Goal: Transaction & Acquisition: Purchase product/service

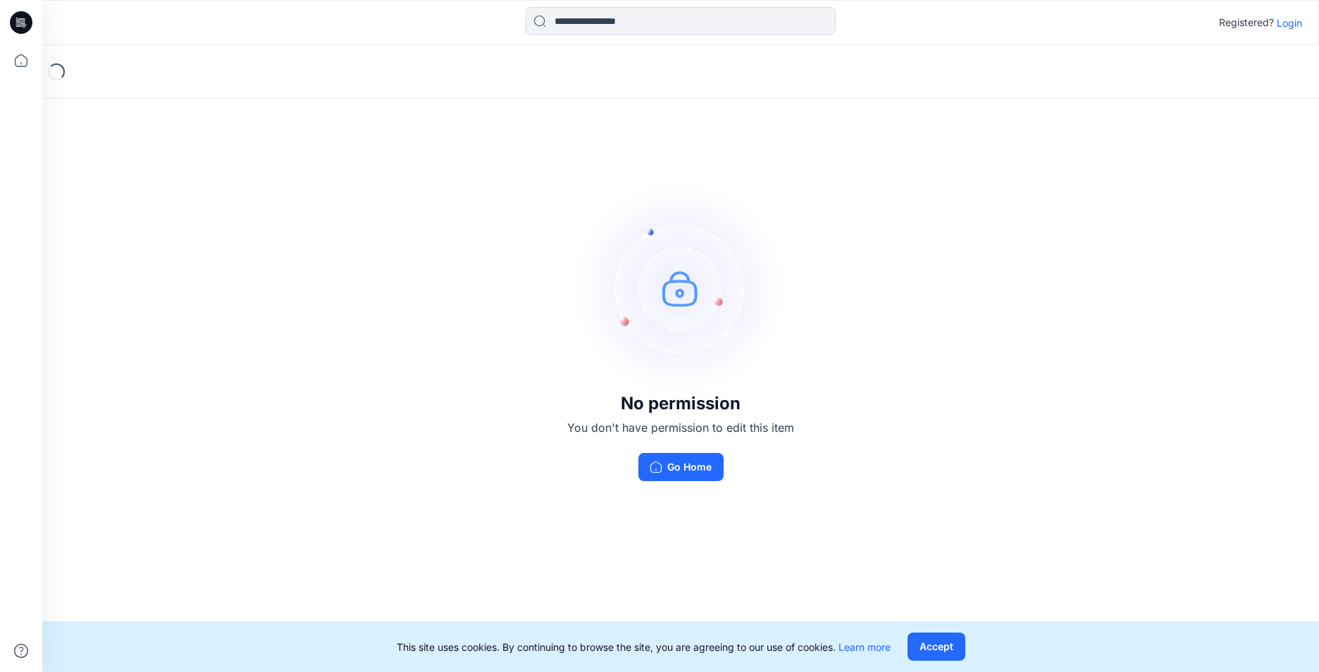
click at [1292, 23] on p "Login" at bounding box center [1288, 22] width 25 height 15
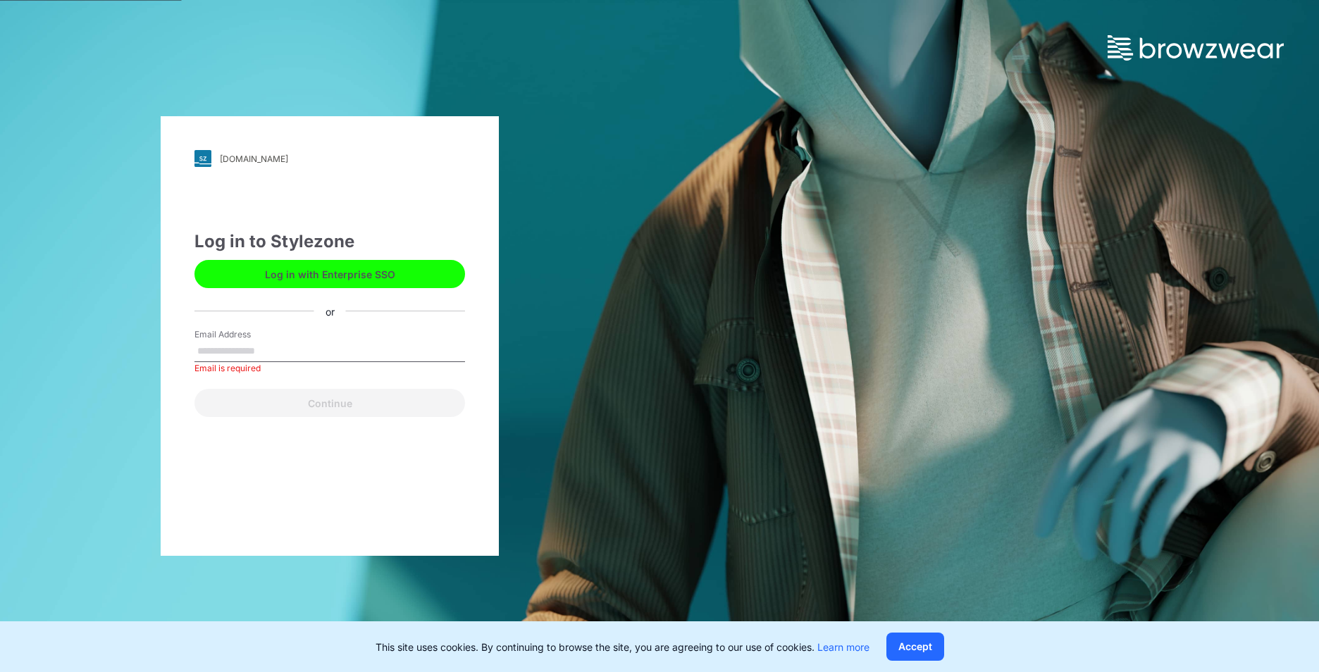
click at [278, 337] on label "Email Address" at bounding box center [243, 334] width 99 height 13
click at [278, 341] on input "Email Address" at bounding box center [329, 351] width 271 height 21
type input "**********"
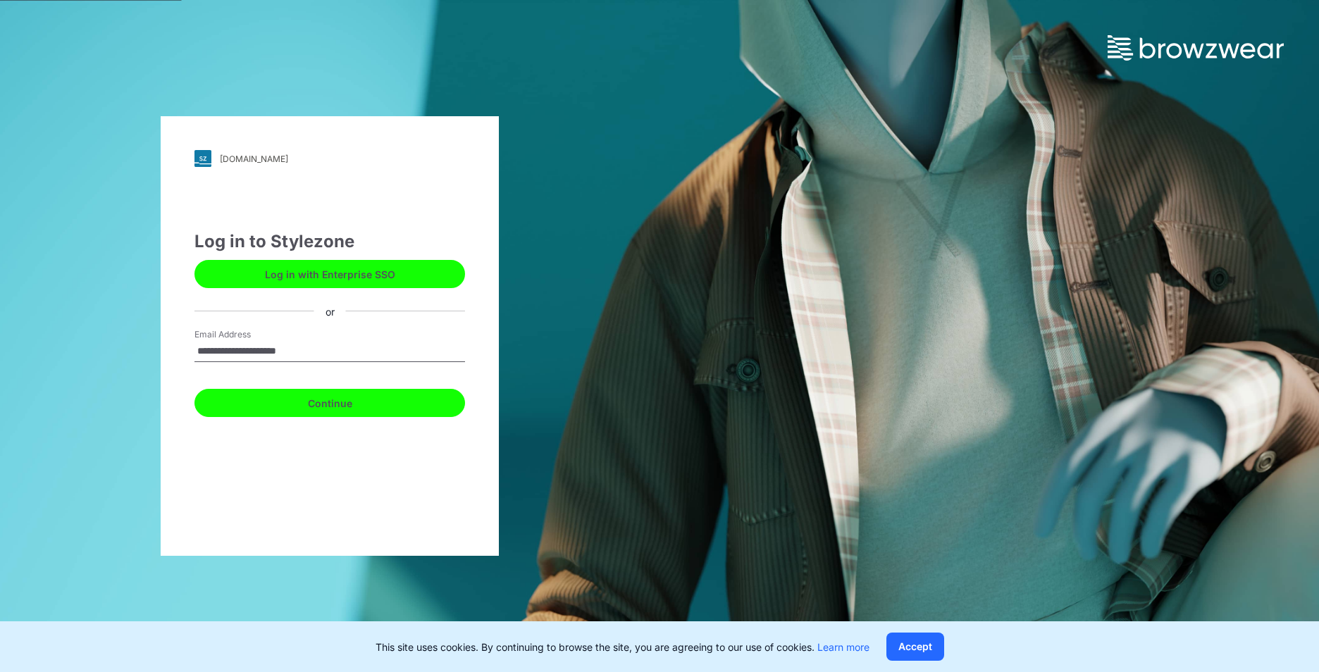
click at [309, 399] on button "Continue" at bounding box center [329, 403] width 271 height 28
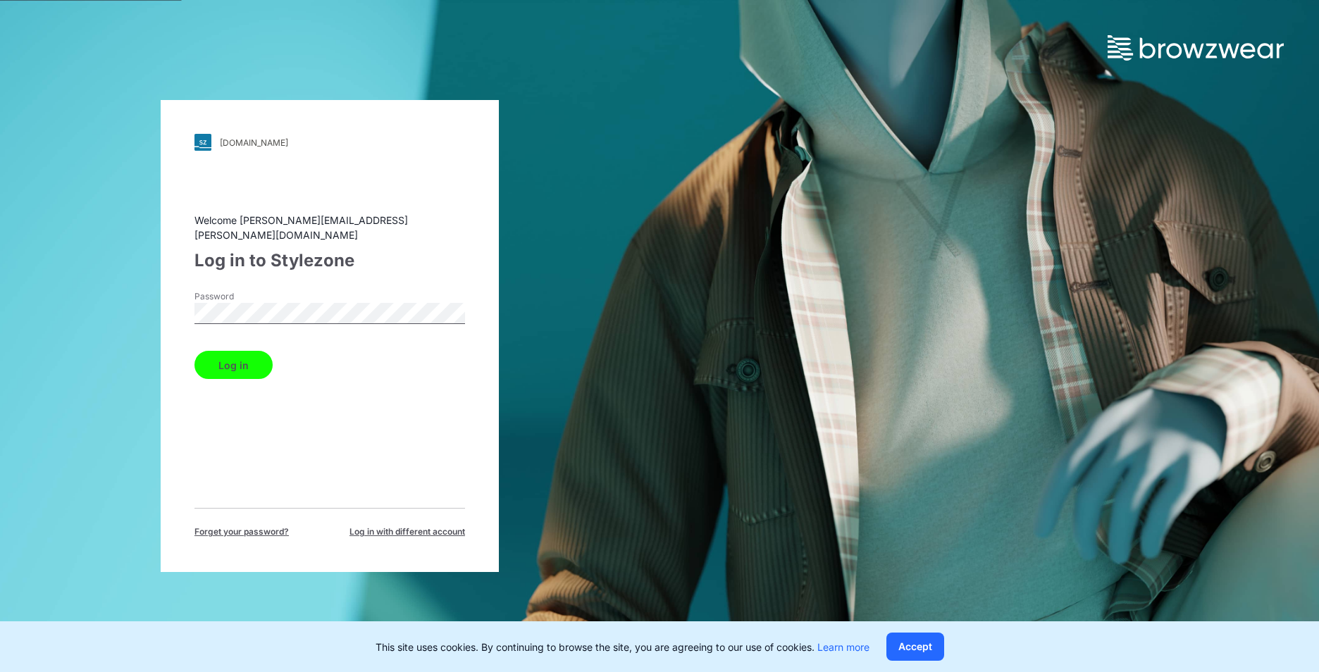
click at [281, 363] on div "Log in" at bounding box center [329, 362] width 271 height 34
click at [244, 361] on button "Log in" at bounding box center [233, 365] width 78 height 28
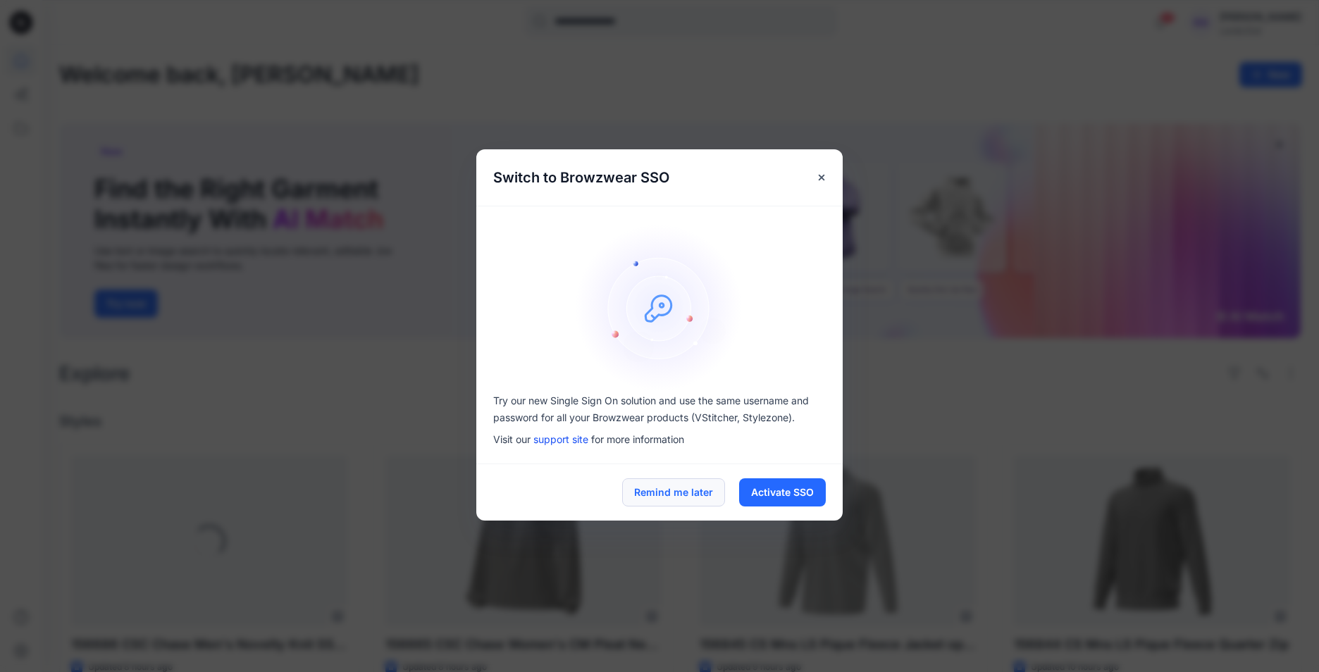
click at [697, 495] on button "Remind me later" at bounding box center [673, 492] width 103 height 28
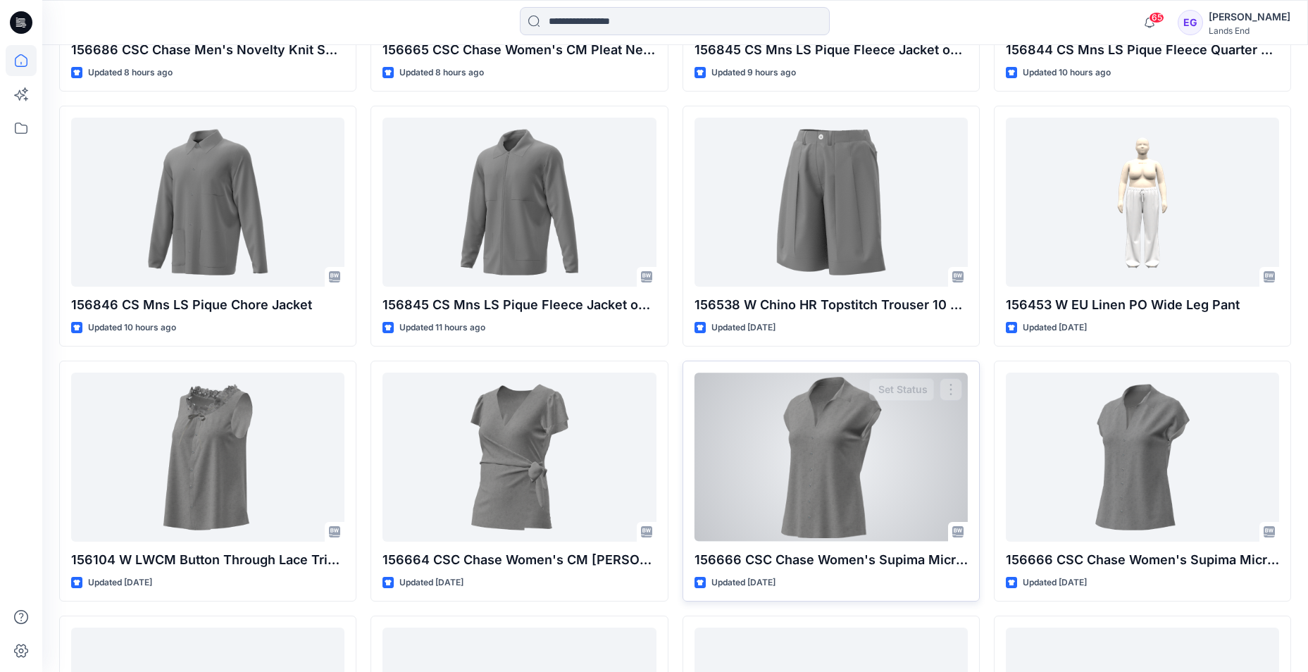
scroll to position [588, 0]
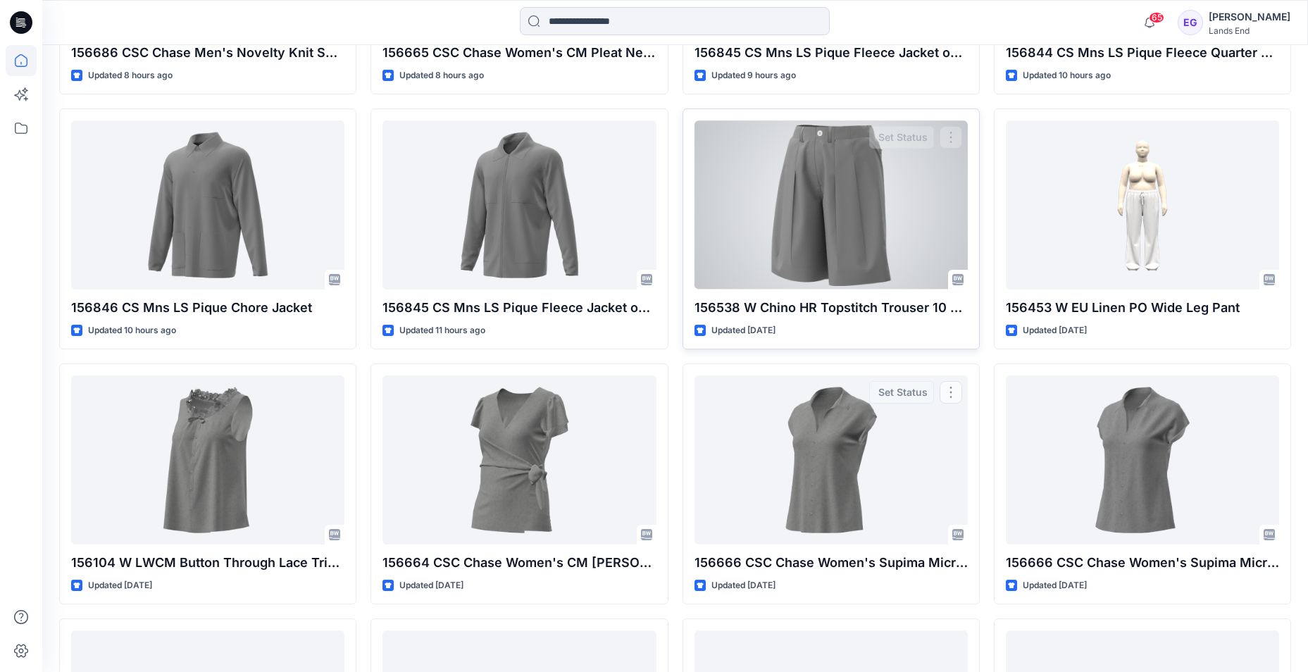
click at [835, 277] on div at bounding box center [831, 204] width 273 height 168
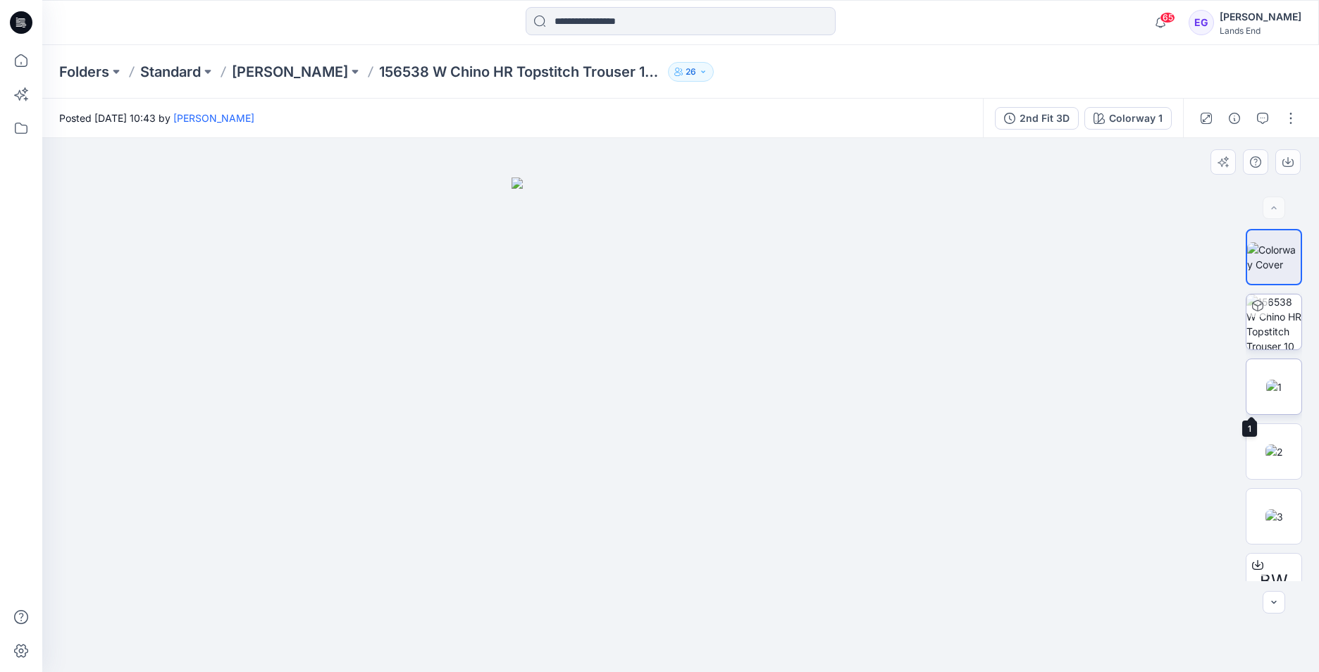
click at [1269, 394] on img at bounding box center [1273, 387] width 15 height 15
click at [1283, 450] on img at bounding box center [1274, 452] width 18 height 15
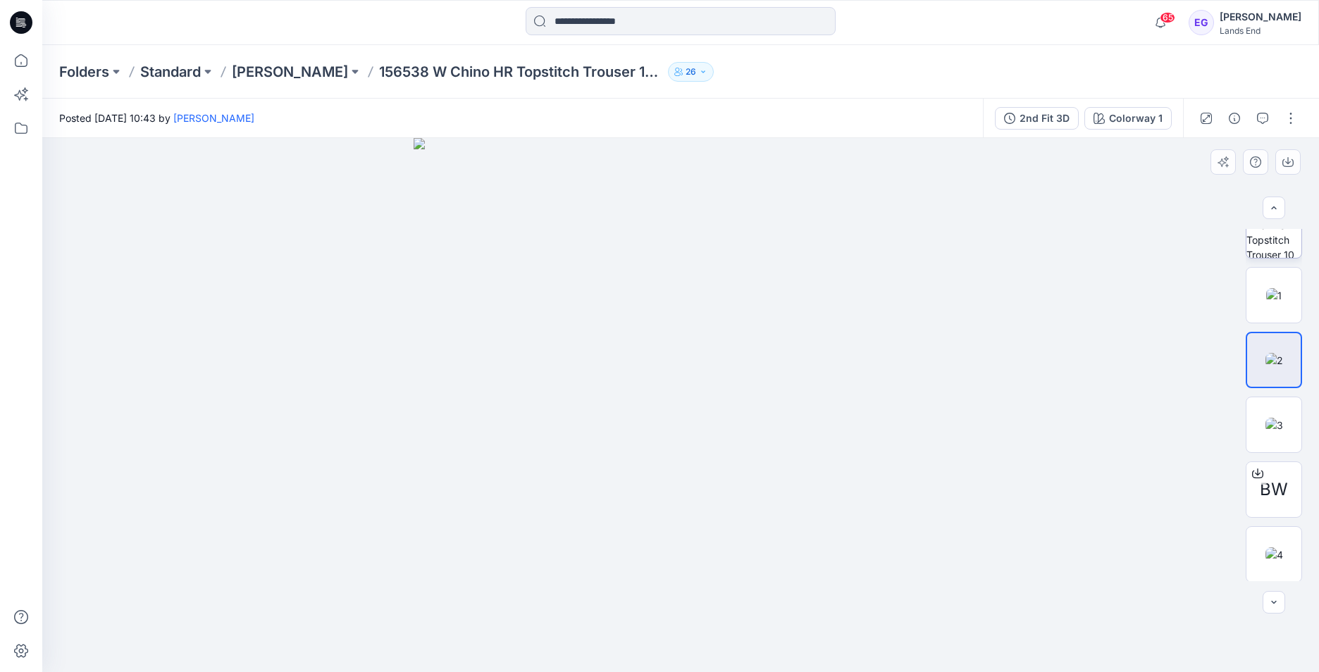
scroll to position [93, 0]
click at [1265, 421] on img at bounding box center [1274, 423] width 18 height 15
